Goal: Find specific page/section: Find specific page/section

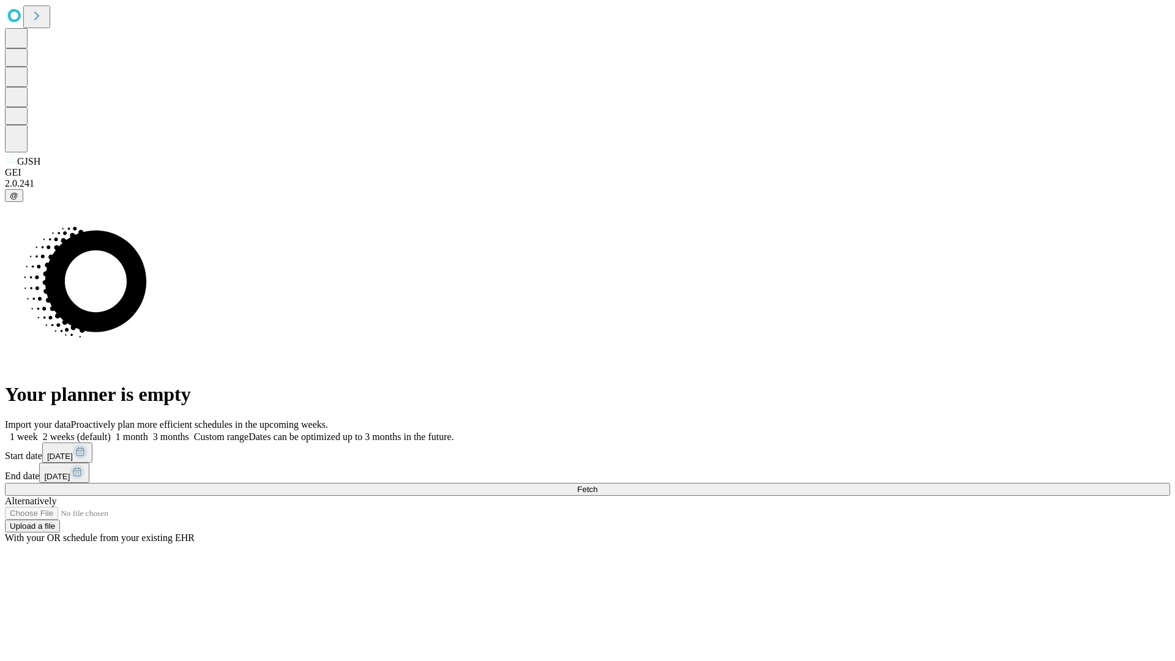
click at [597, 485] on span "Fetch" at bounding box center [587, 489] width 20 height 9
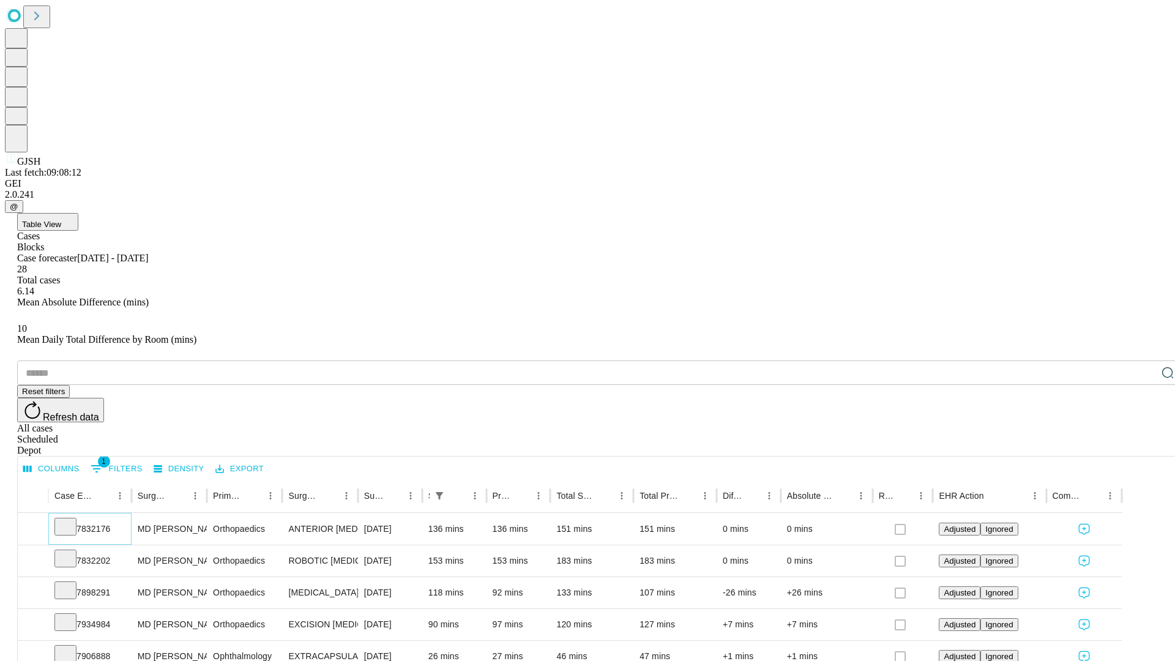
click at [72, 520] on icon at bounding box center [65, 526] width 12 height 12
